Goal: Information Seeking & Learning: Learn about a topic

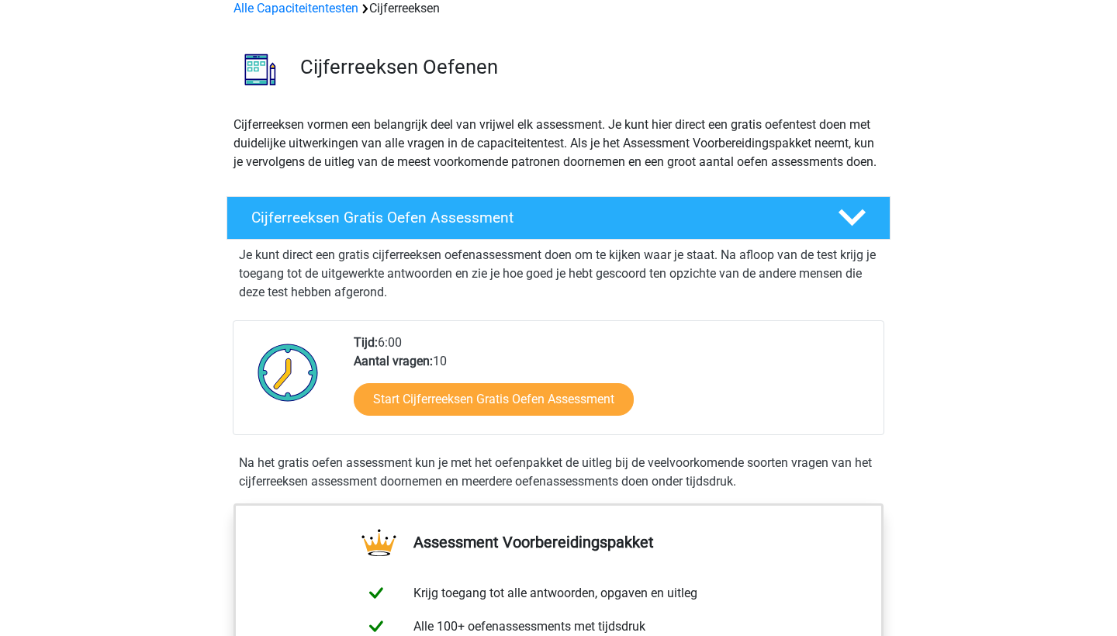
scroll to position [86, 0]
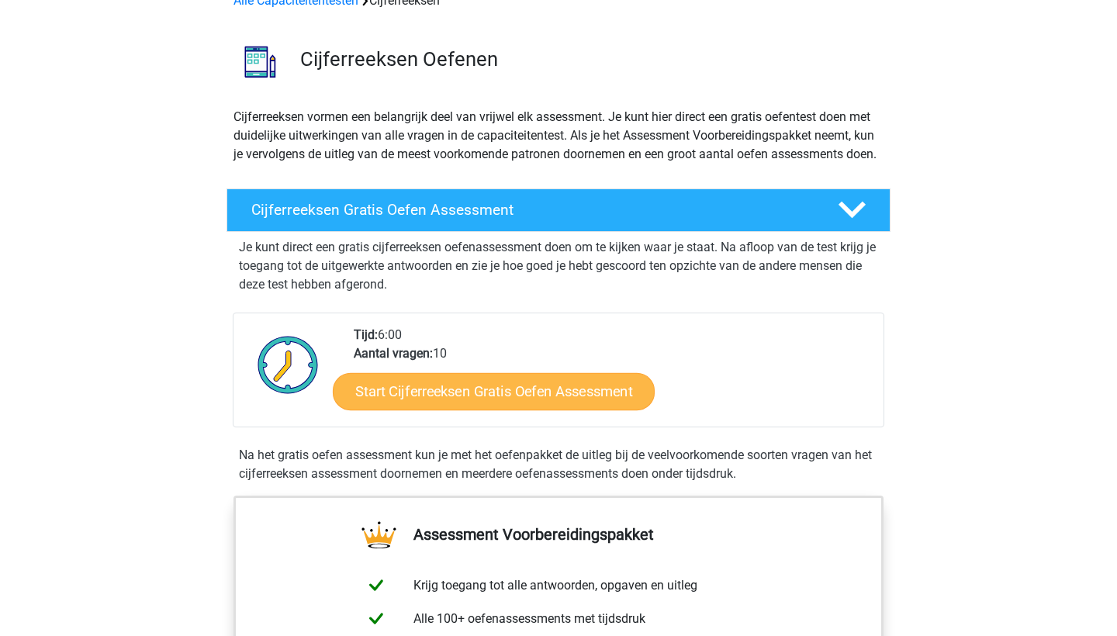
click at [496, 405] on link "Start Cijferreeksen Gratis Oefen Assessment" at bounding box center [494, 390] width 322 height 37
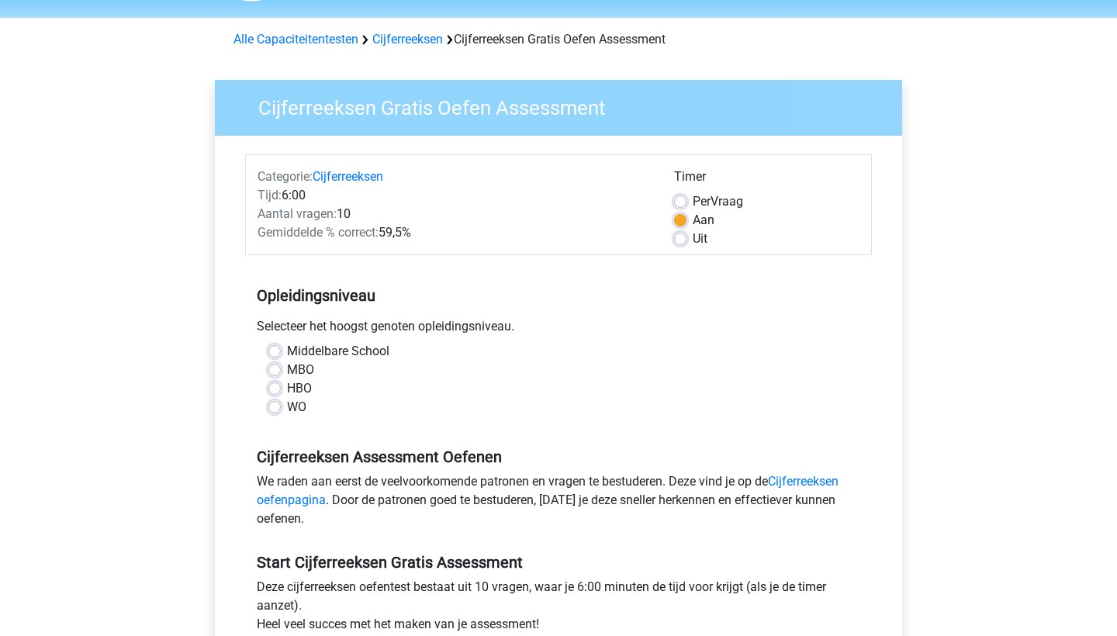
scroll to position [55, 0]
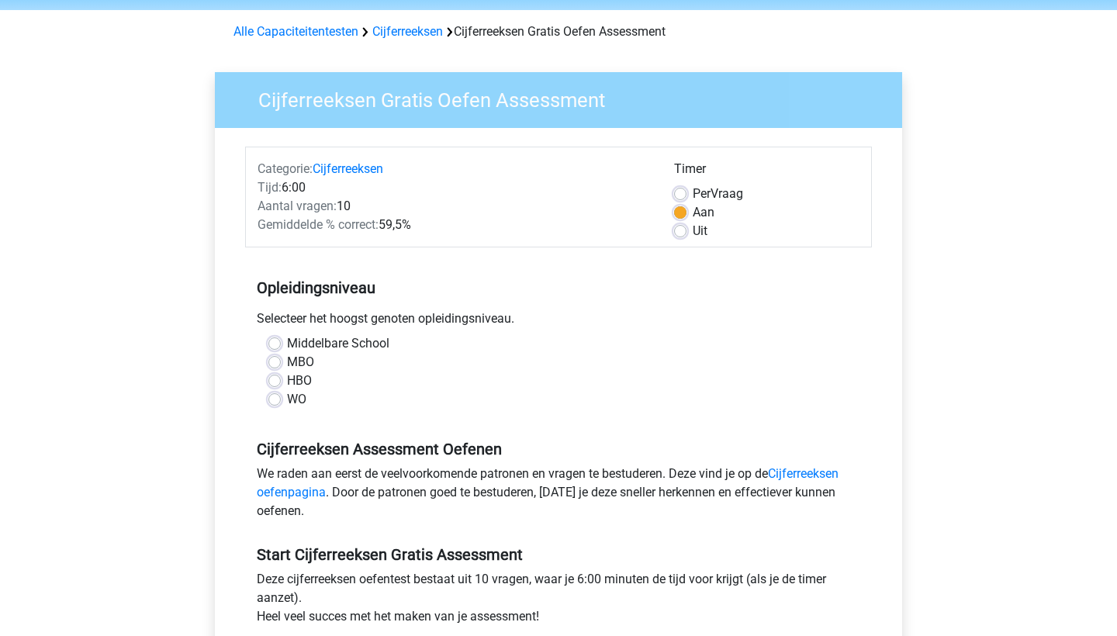
click at [287, 361] on label "MBO" at bounding box center [300, 362] width 27 height 19
click at [275, 361] on input "MBO" at bounding box center [274, 361] width 12 height 16
radio input "true"
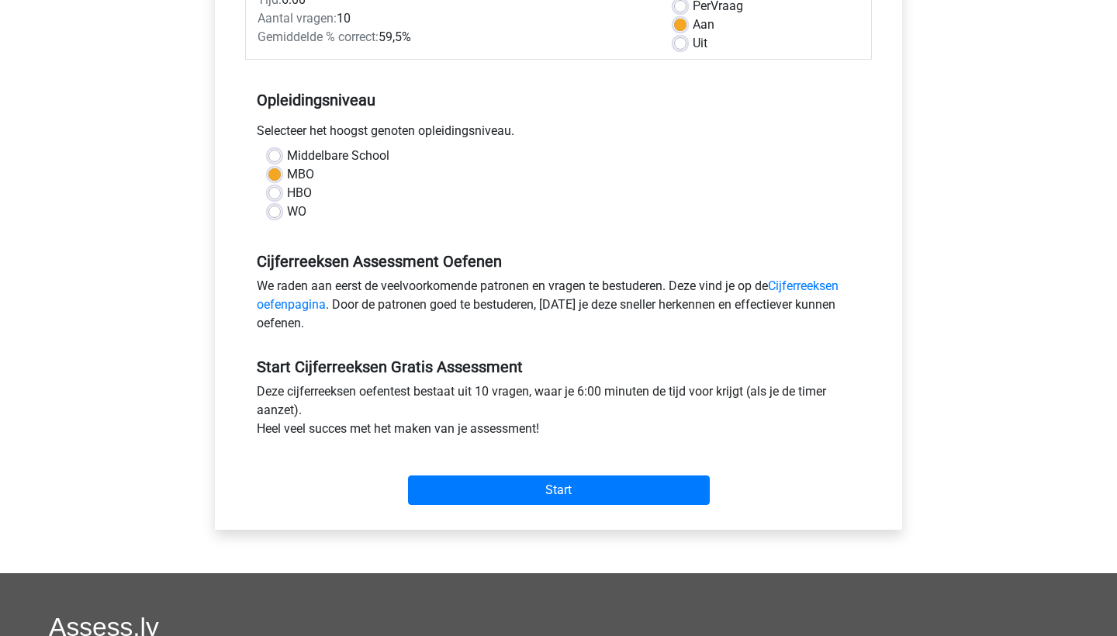
scroll to position [246, 0]
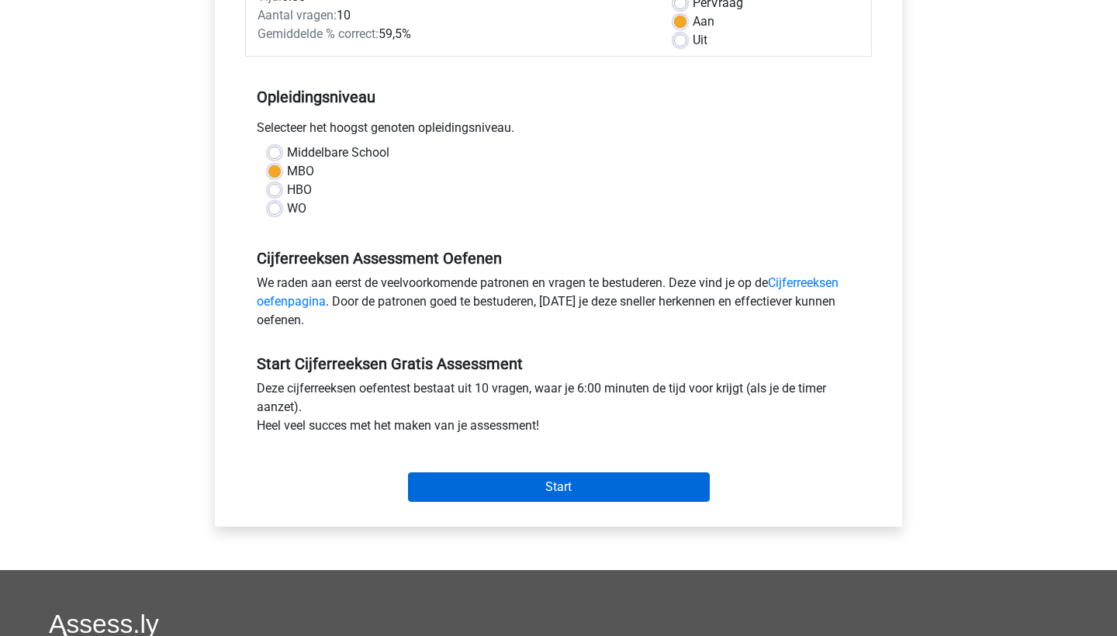
click at [550, 484] on input "Start" at bounding box center [559, 486] width 302 height 29
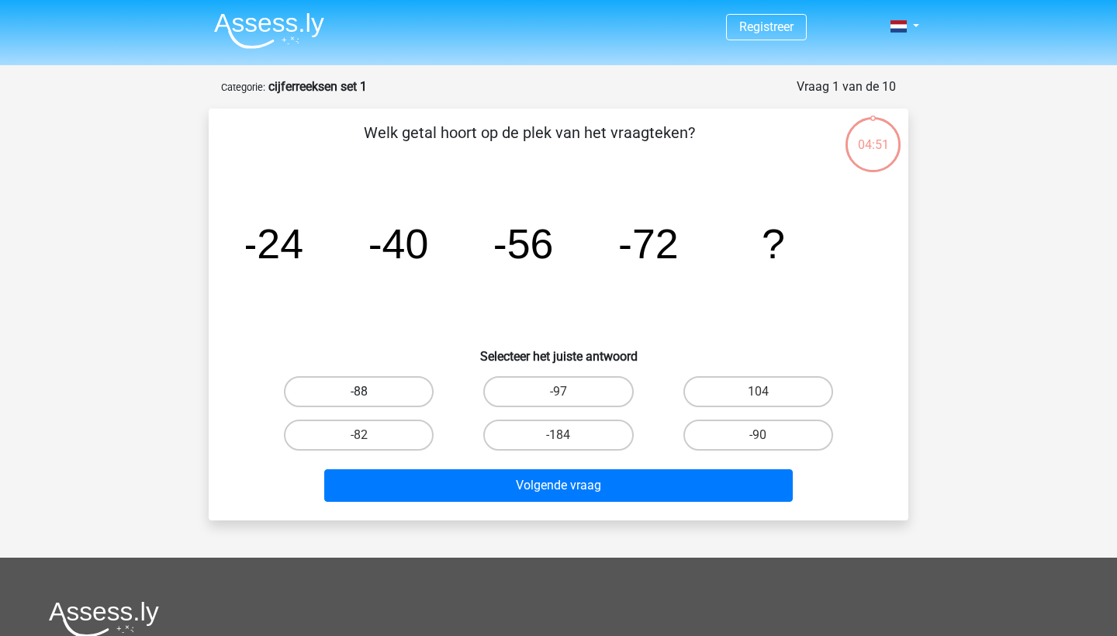
click at [380, 382] on label "-88" at bounding box center [359, 391] width 150 height 31
click at [369, 392] on input "-88" at bounding box center [364, 397] width 10 height 10
radio input "true"
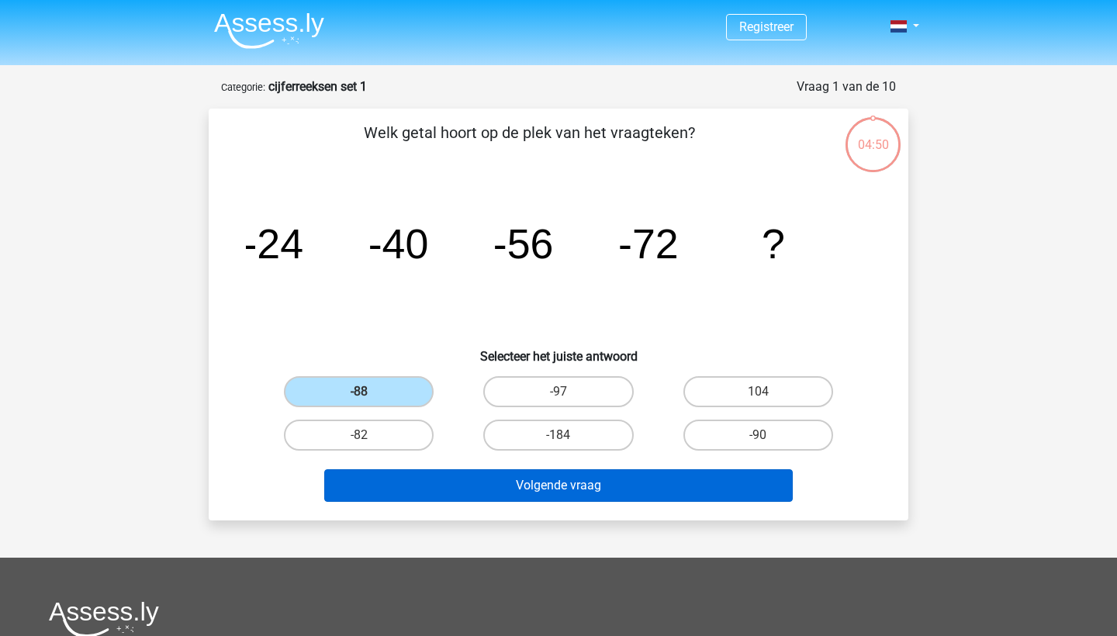
click at [555, 487] on button "Volgende vraag" at bounding box center [558, 485] width 469 height 33
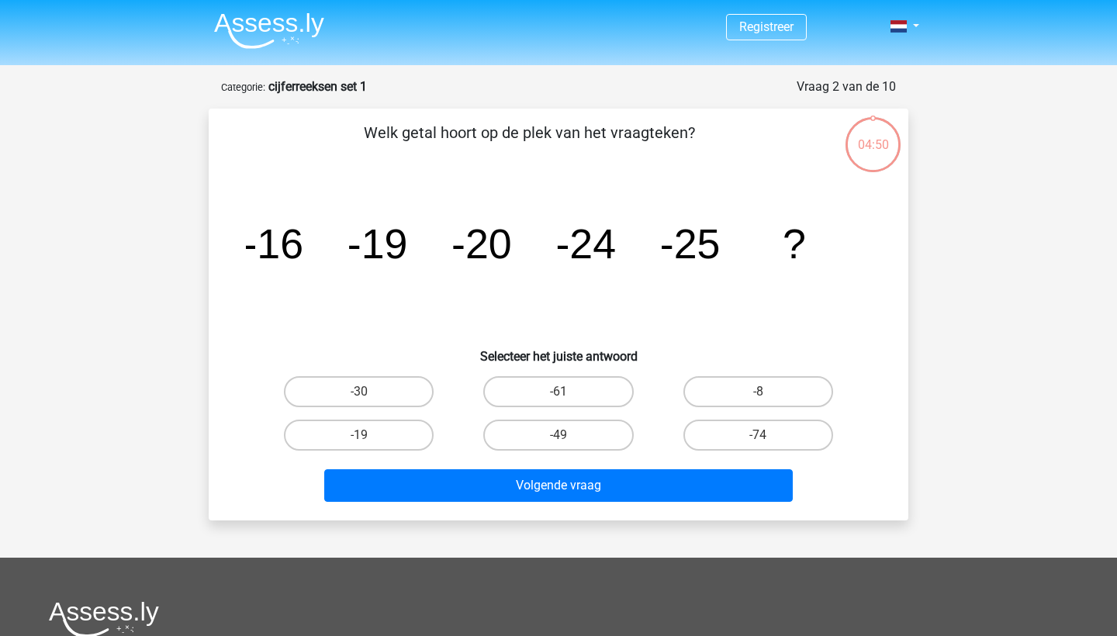
scroll to position [78, 0]
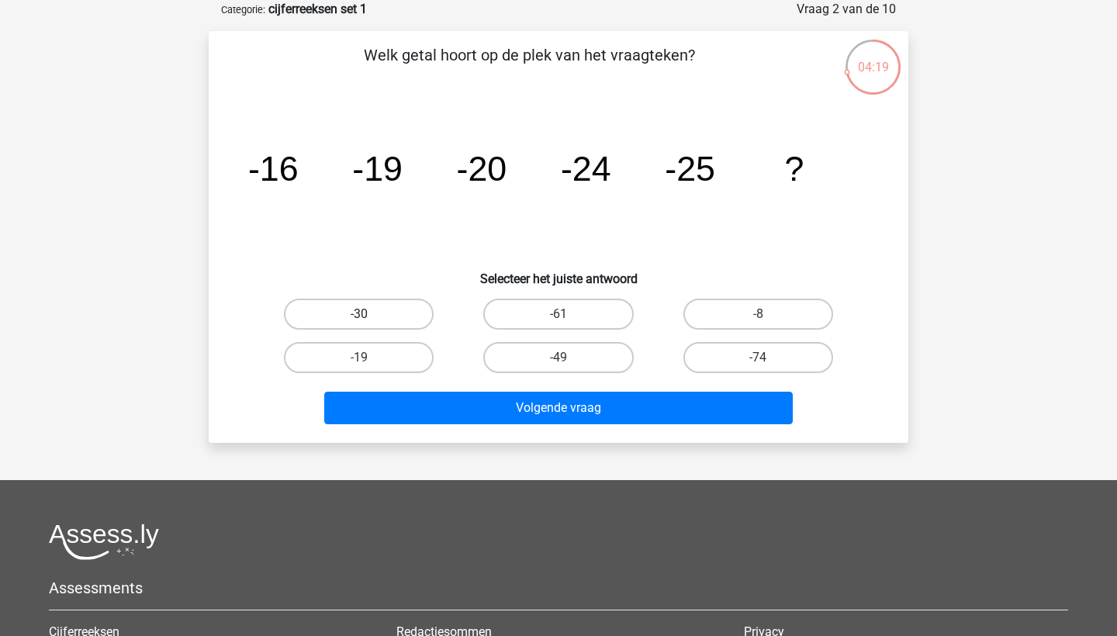
click at [378, 305] on label "-30" at bounding box center [359, 314] width 150 height 31
click at [369, 314] on input "-30" at bounding box center [364, 319] width 10 height 10
radio input "true"
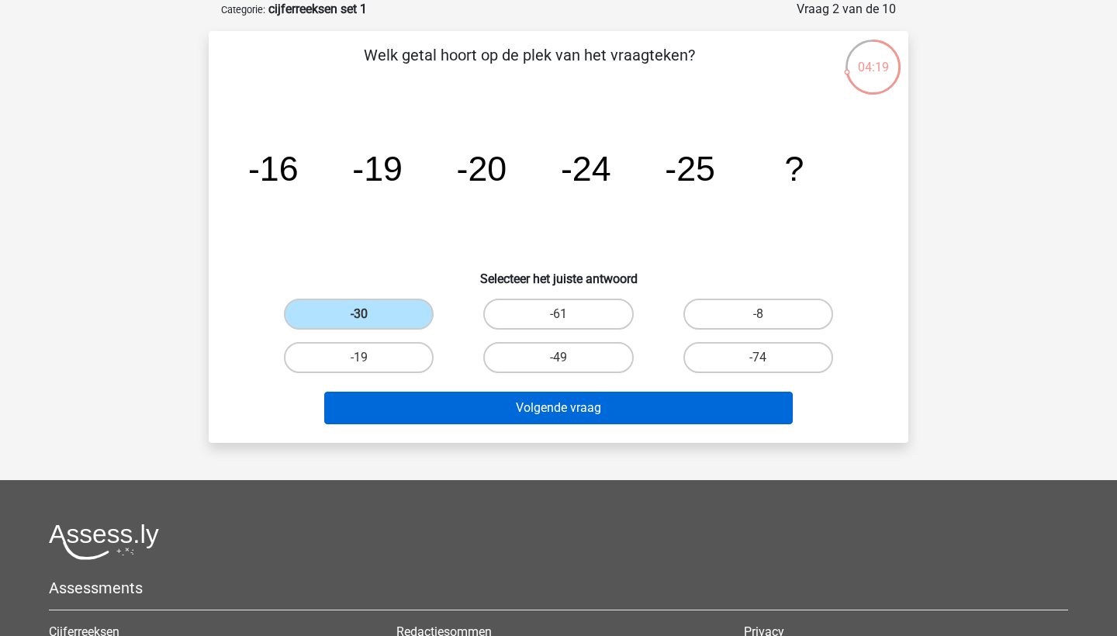
click at [506, 410] on button "Volgende vraag" at bounding box center [558, 408] width 469 height 33
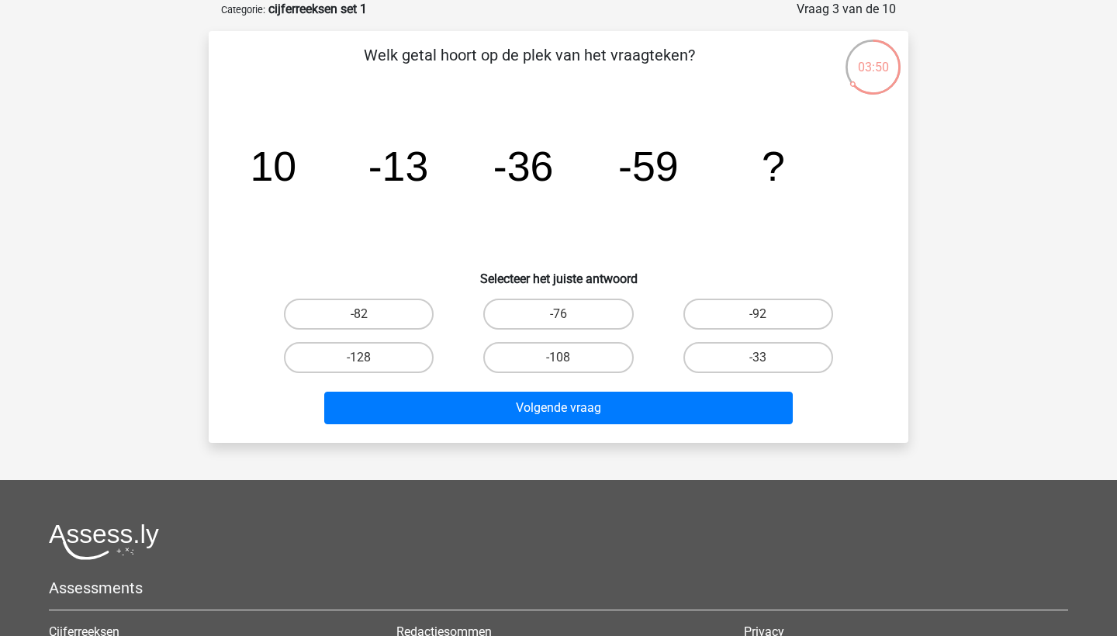
click at [399, 292] on div "-82" at bounding box center [358, 313] width 199 height 43
click at [392, 307] on label "-82" at bounding box center [359, 314] width 150 height 31
click at [369, 314] on input "-82" at bounding box center [364, 319] width 10 height 10
radio input "true"
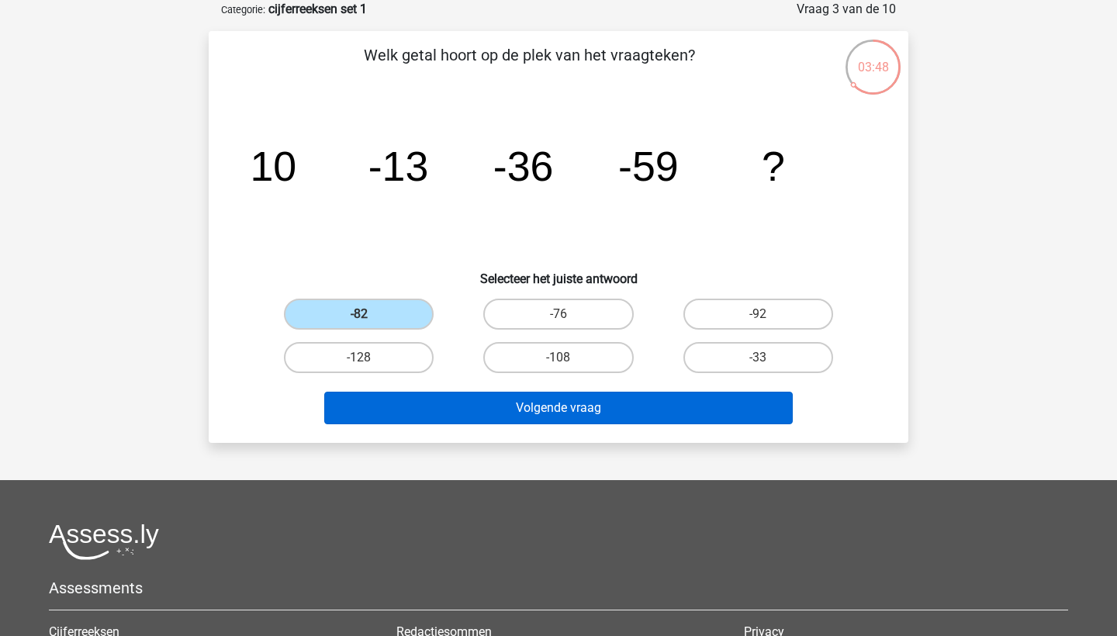
click at [564, 413] on button "Volgende vraag" at bounding box center [558, 408] width 469 height 33
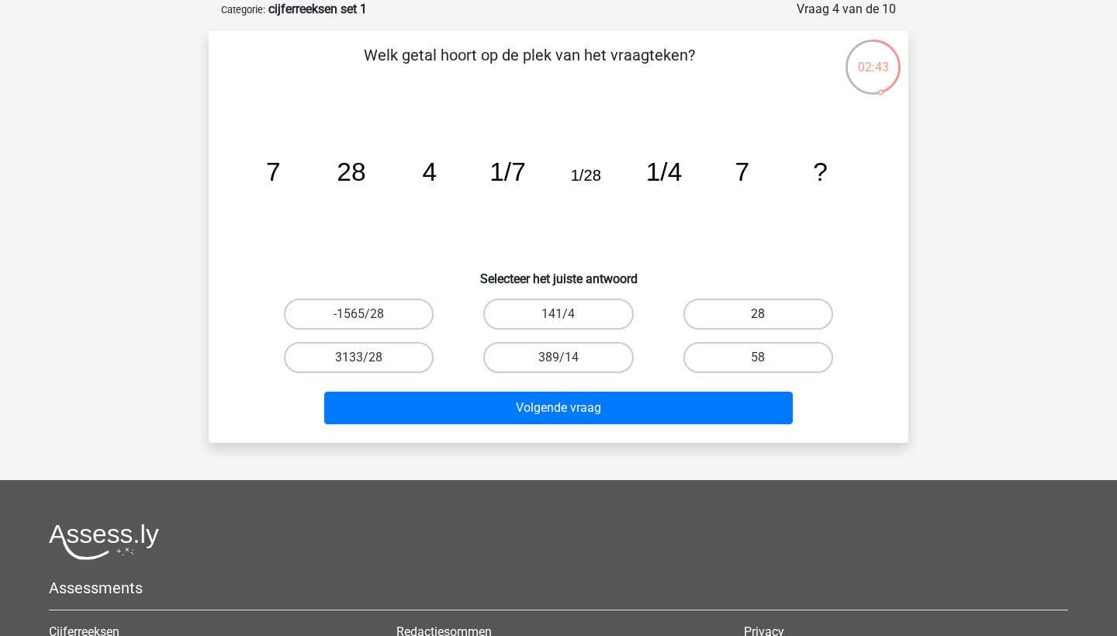
click at [752, 310] on label "28" at bounding box center [758, 314] width 150 height 31
click at [758, 314] on input "28" at bounding box center [763, 319] width 10 height 10
radio input "true"
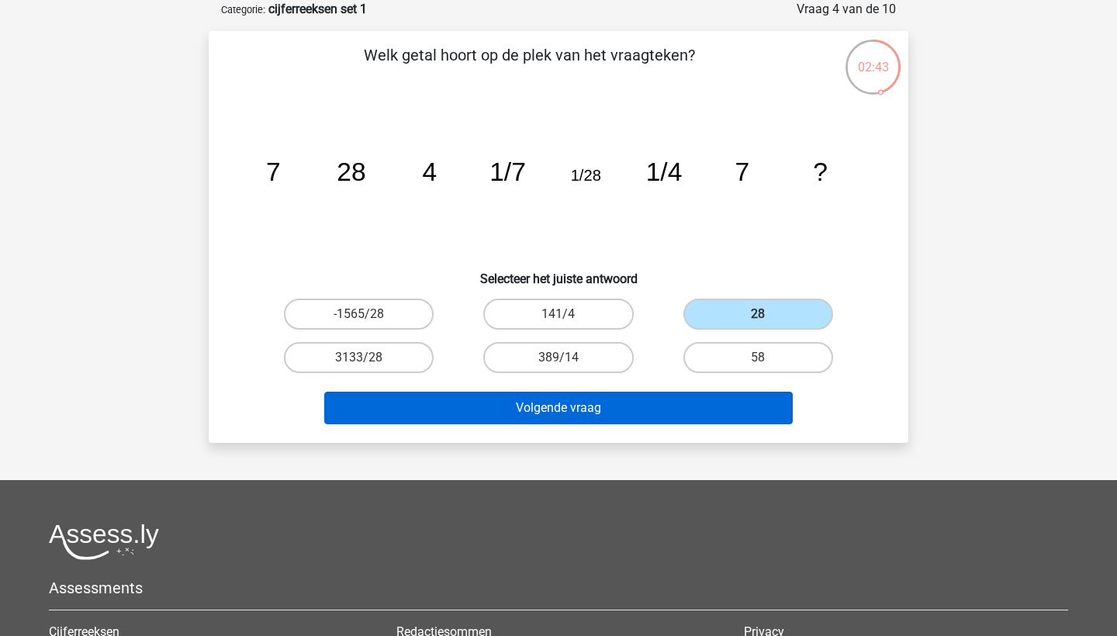
click at [663, 410] on button "Volgende vraag" at bounding box center [558, 408] width 469 height 33
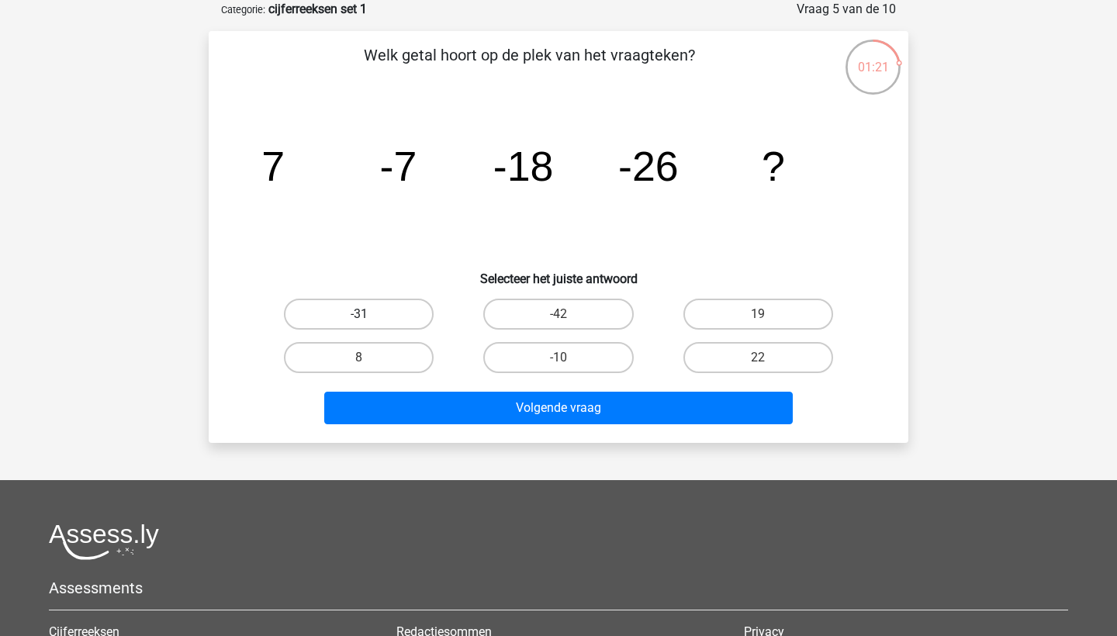
click at [382, 315] on label "-31" at bounding box center [359, 314] width 150 height 31
click at [369, 315] on input "-31" at bounding box center [364, 319] width 10 height 10
radio input "true"
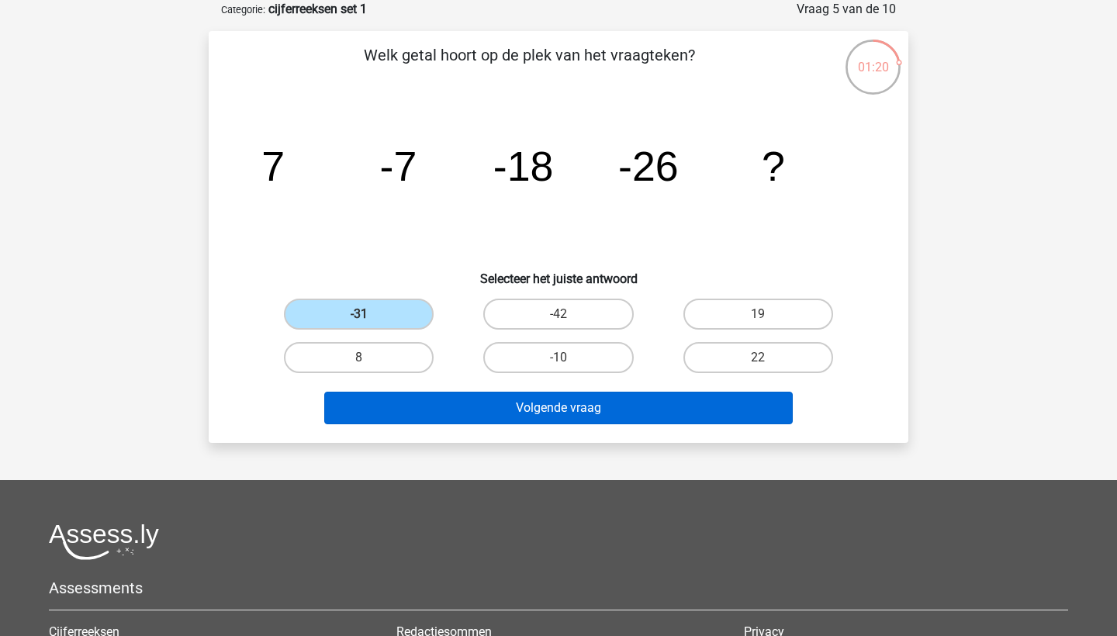
click at [627, 410] on button "Volgende vraag" at bounding box center [558, 408] width 469 height 33
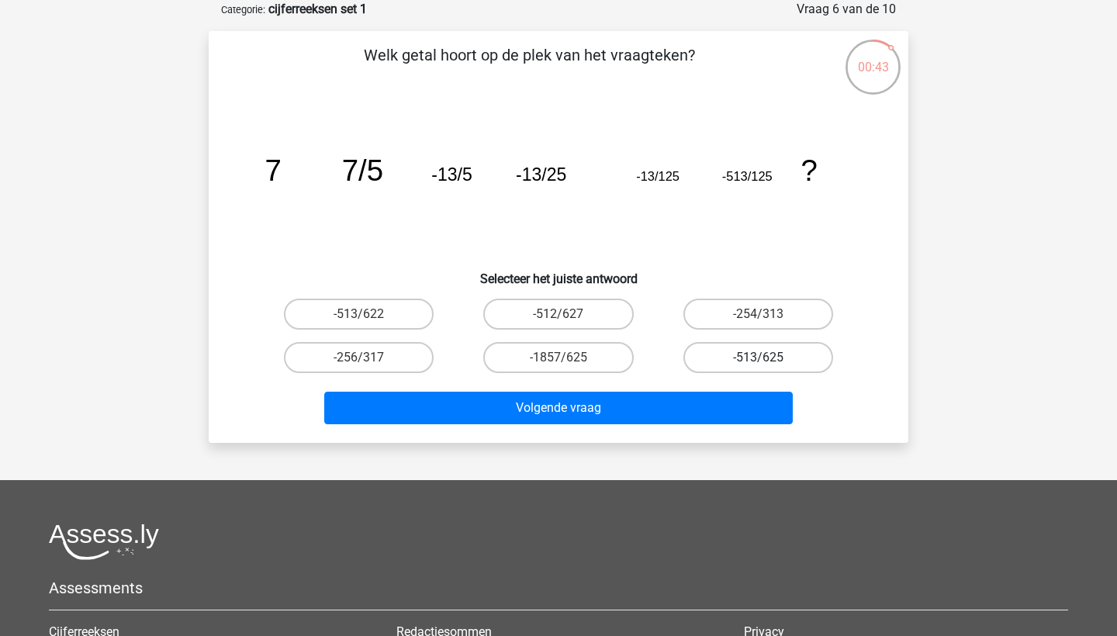
click at [728, 349] on label "-513/625" at bounding box center [758, 357] width 150 height 31
click at [758, 358] on input "-513/625" at bounding box center [763, 363] width 10 height 10
radio input "true"
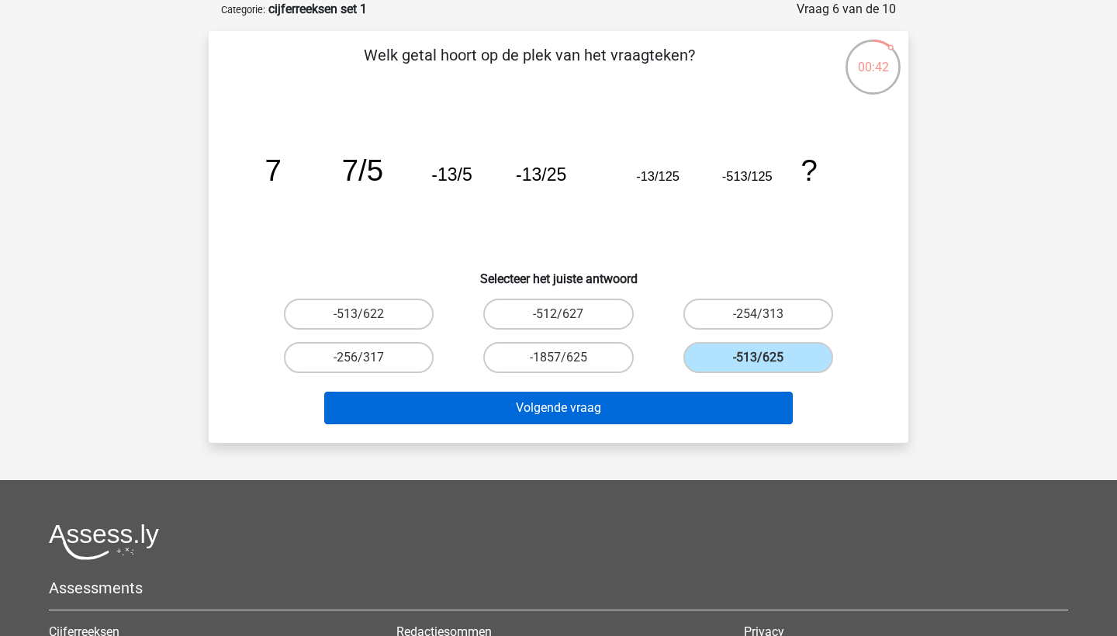
click at [665, 413] on button "Volgende vraag" at bounding box center [558, 408] width 469 height 33
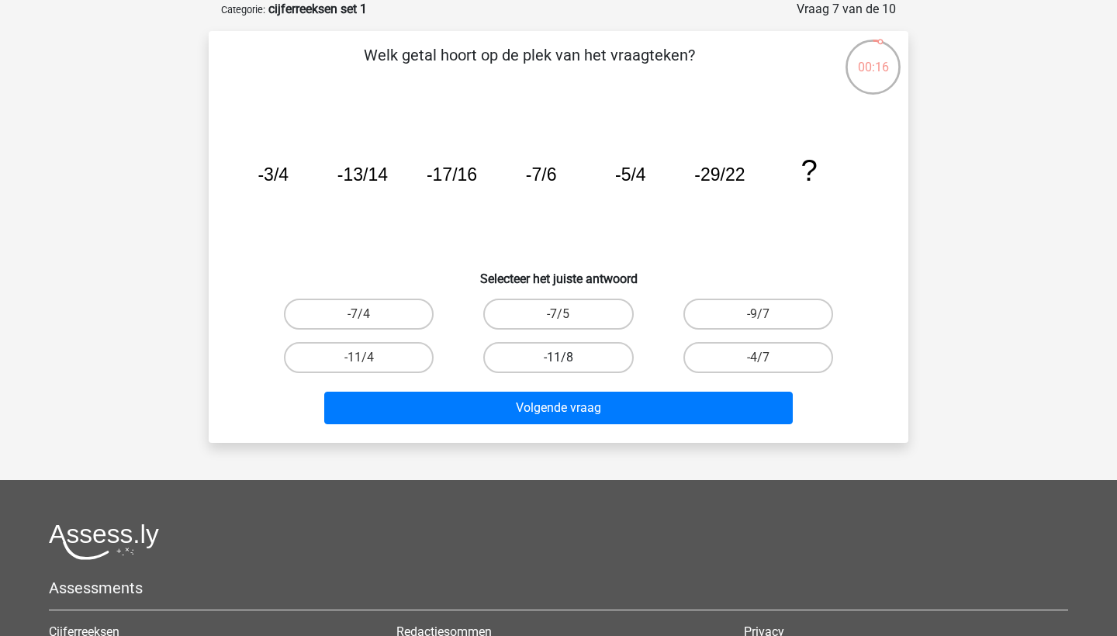
click at [540, 348] on label "-11/8" at bounding box center [558, 357] width 150 height 31
click at [558, 358] on input "-11/8" at bounding box center [563, 363] width 10 height 10
radio input "true"
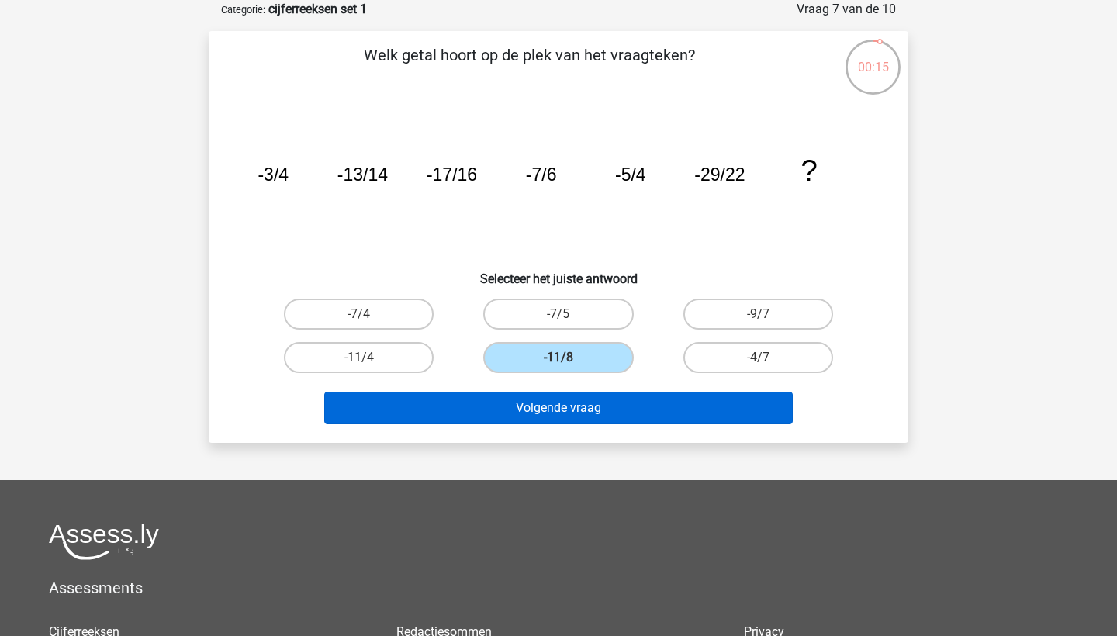
click at [579, 399] on button "Volgende vraag" at bounding box center [558, 408] width 469 height 33
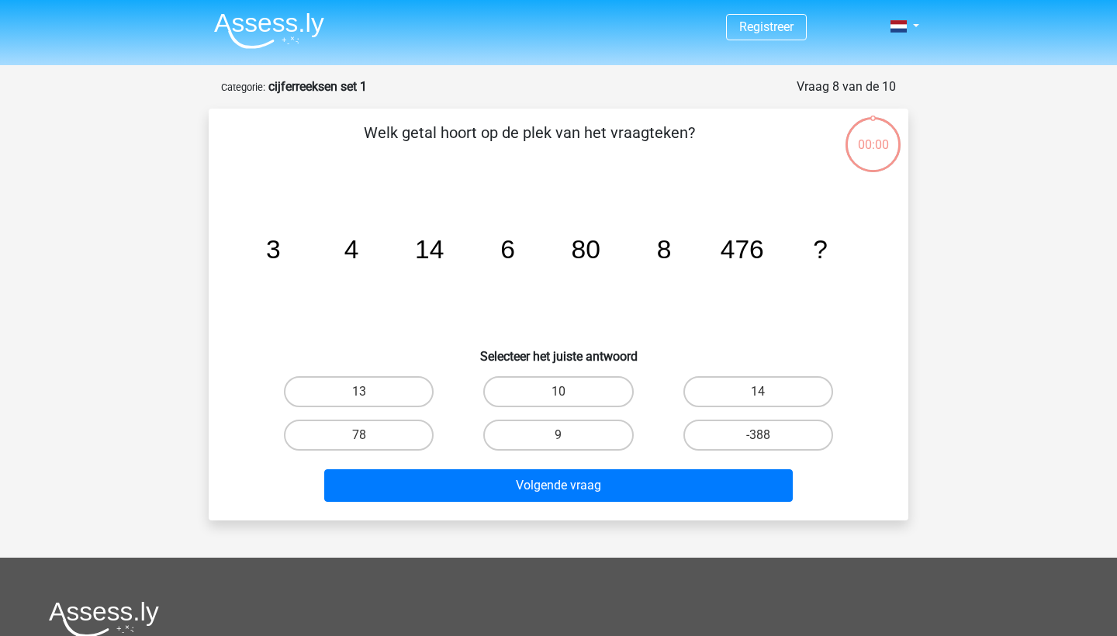
scroll to position [78, 0]
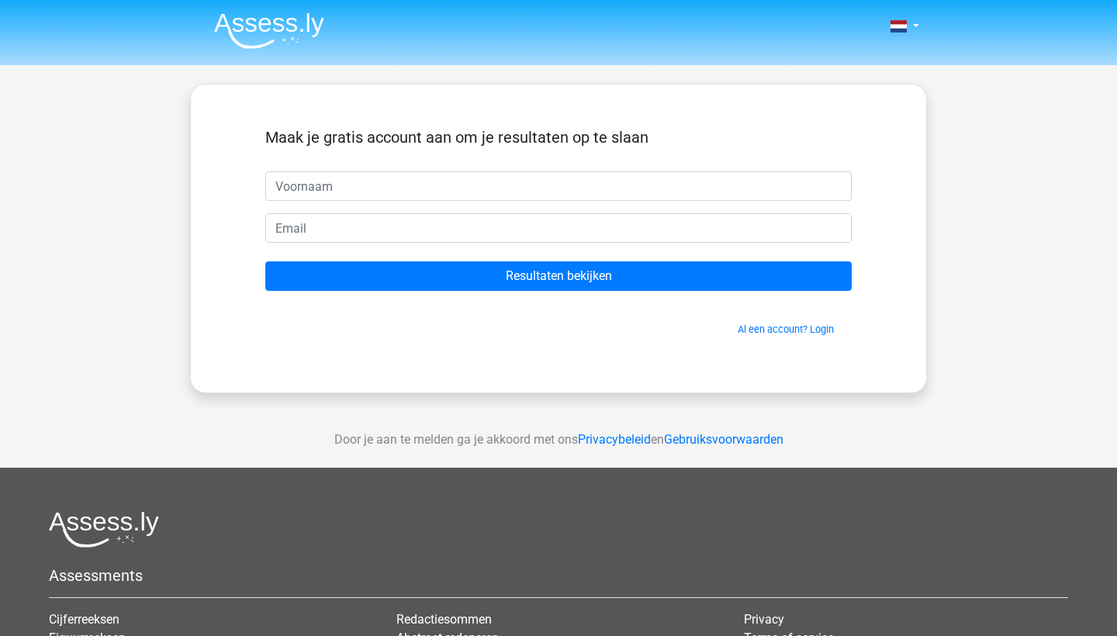
scroll to position [78, 0]
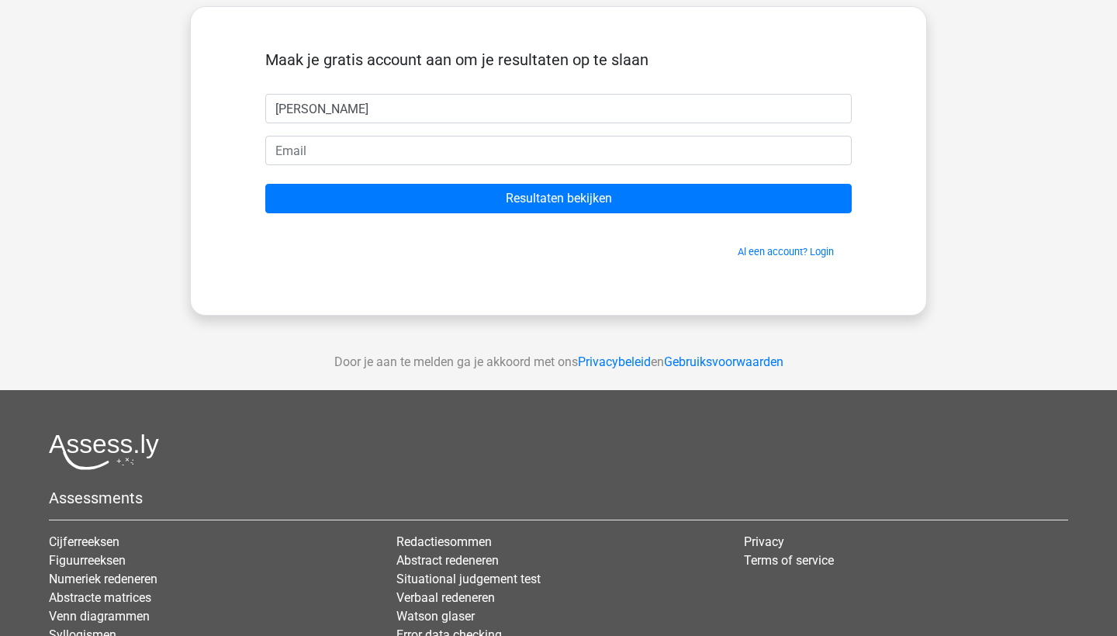
type input "[PERSON_NAME]"
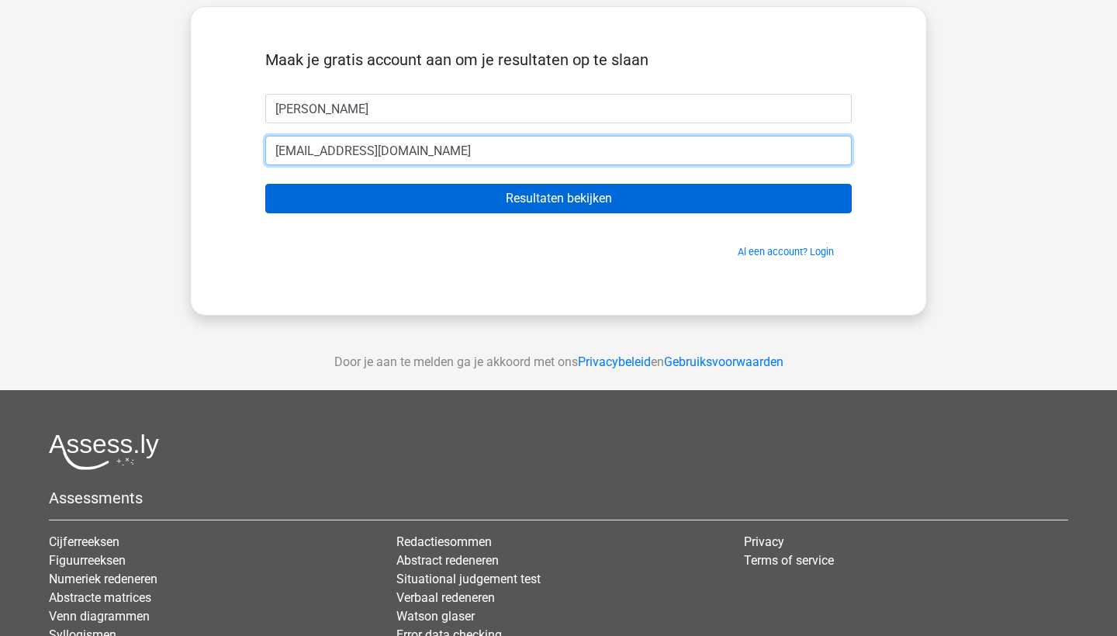
type input "[EMAIL_ADDRESS][DOMAIN_NAME]"
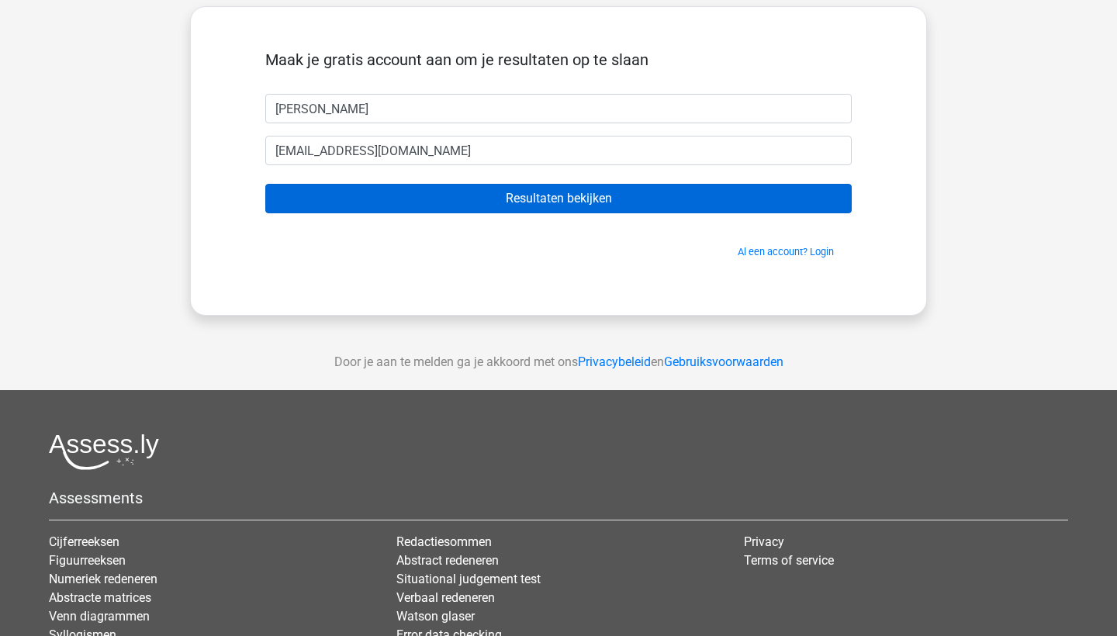
click at [489, 194] on input "Resultaten bekijken" at bounding box center [558, 198] width 586 height 29
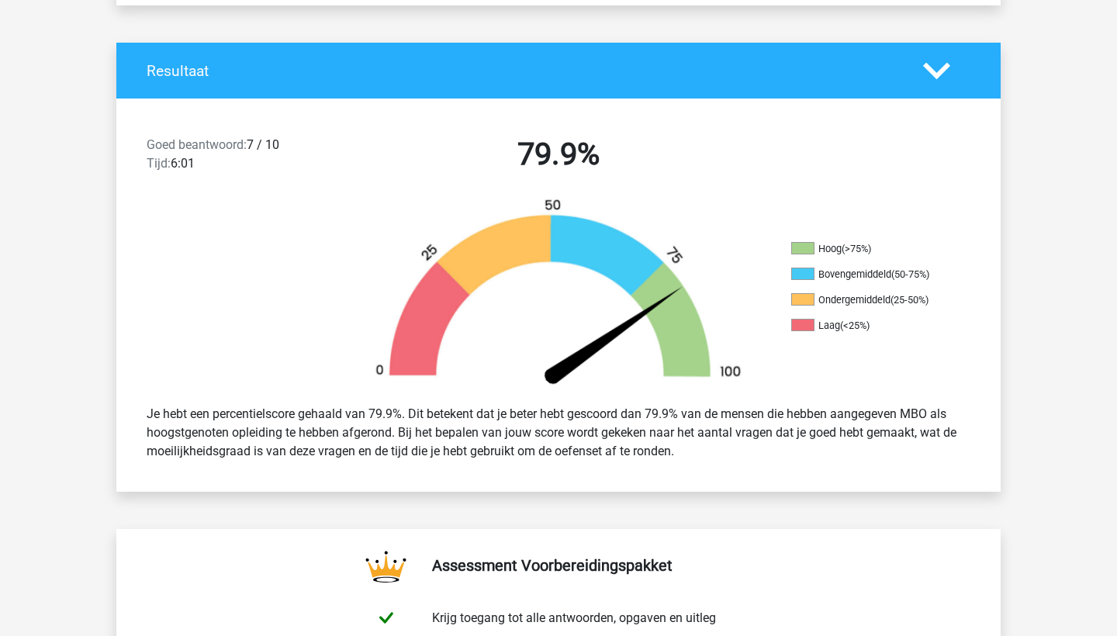
scroll to position [275, 0]
